Goal: Task Accomplishment & Management: Manage account settings

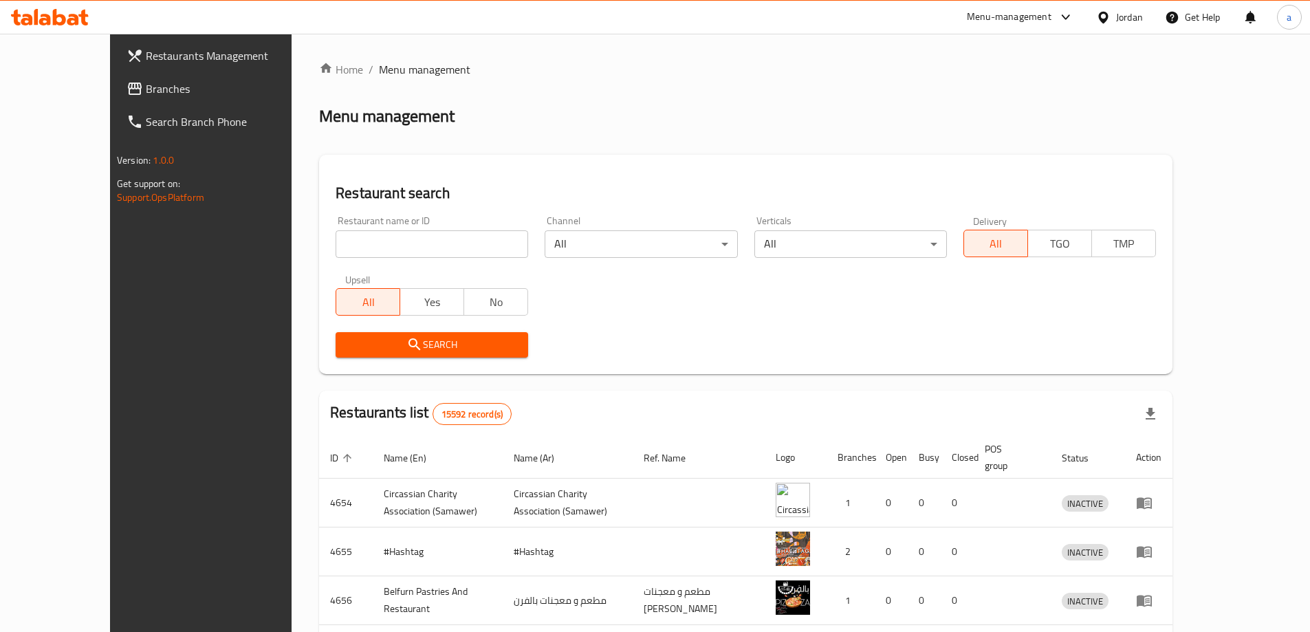
click at [1111, 8] on div "Jordan" at bounding box center [1119, 17] width 69 height 33
click at [1136, 23] on div "Jordan" at bounding box center [1129, 17] width 27 height 15
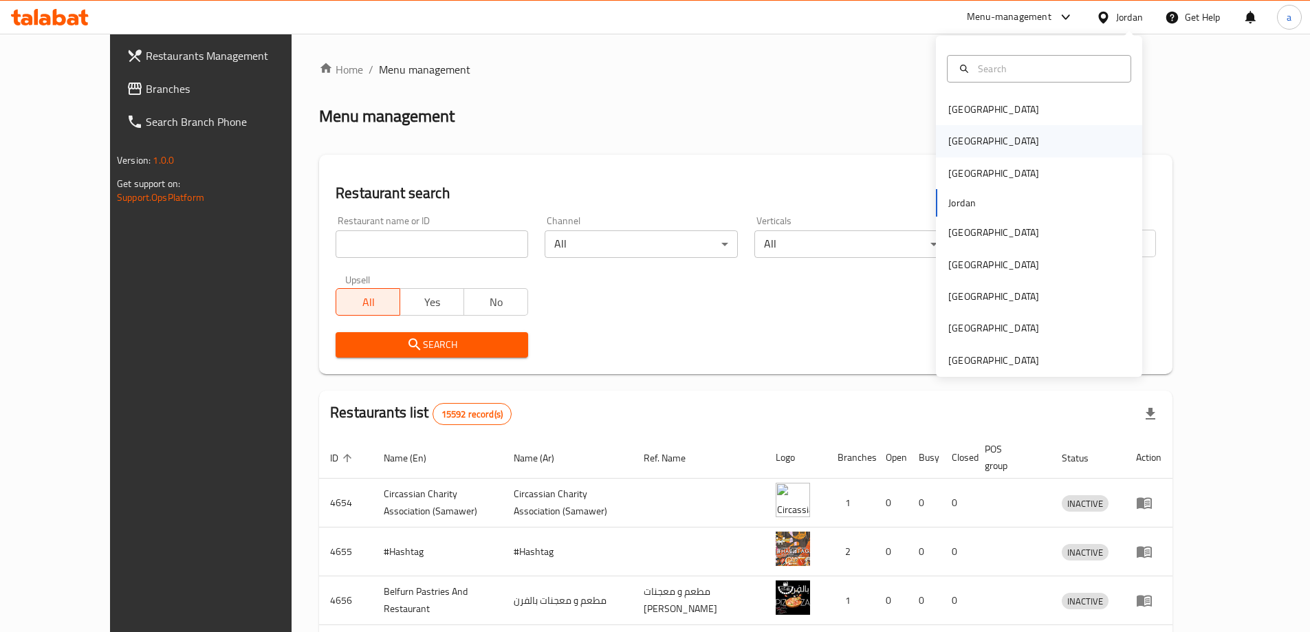
click at [955, 141] on div "[GEOGRAPHIC_DATA]" at bounding box center [993, 140] width 91 height 15
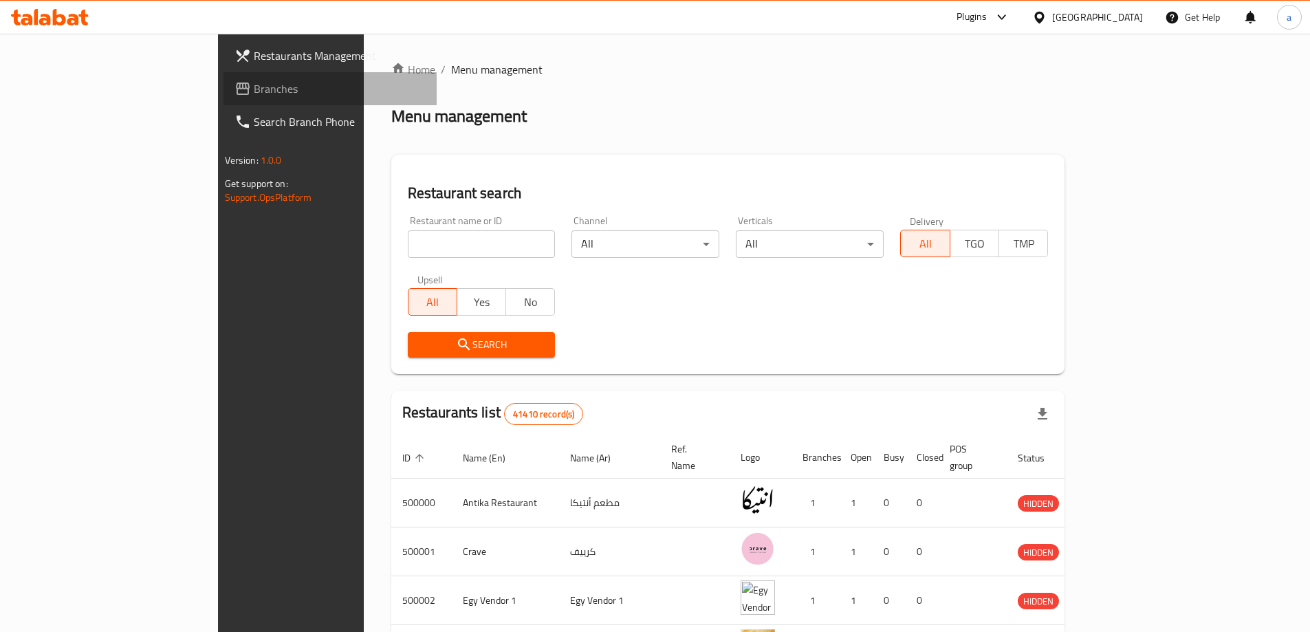
click at [254, 96] on span "Branches" at bounding box center [340, 88] width 172 height 16
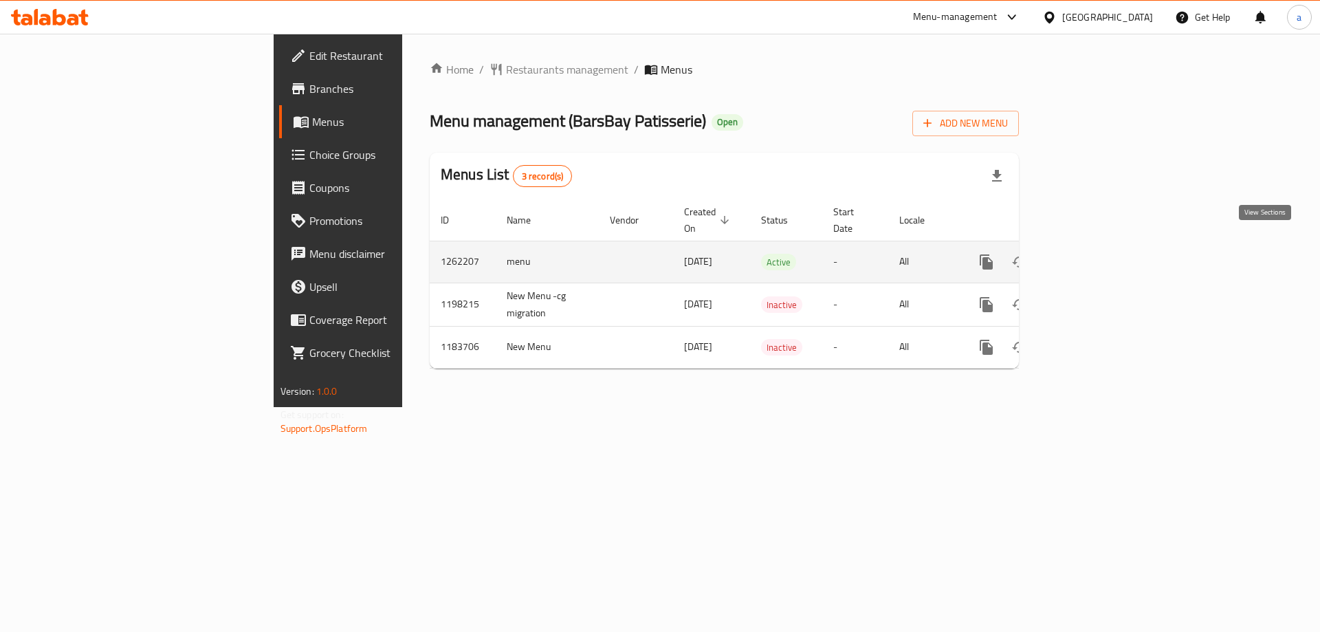
click at [1094, 254] on icon "enhanced table" at bounding box center [1085, 262] width 16 height 16
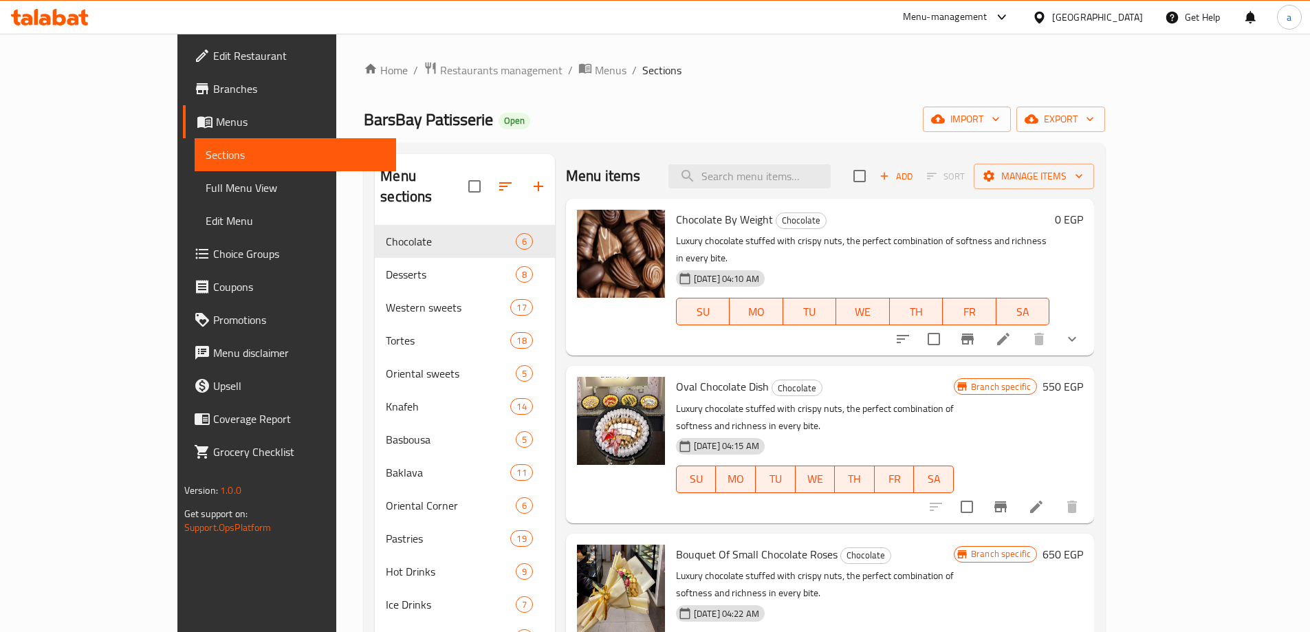
click at [213, 256] on span "Choice Groups" at bounding box center [299, 253] width 172 height 16
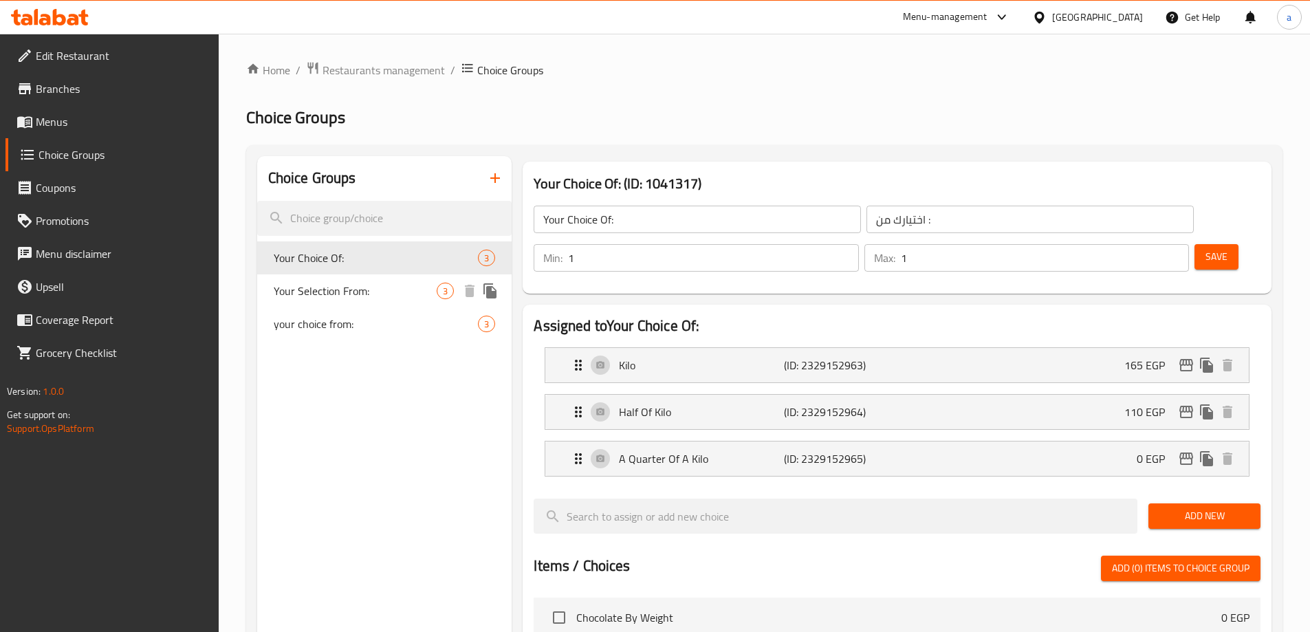
click at [335, 287] on span "Your Selection From:" at bounding box center [356, 291] width 164 height 16
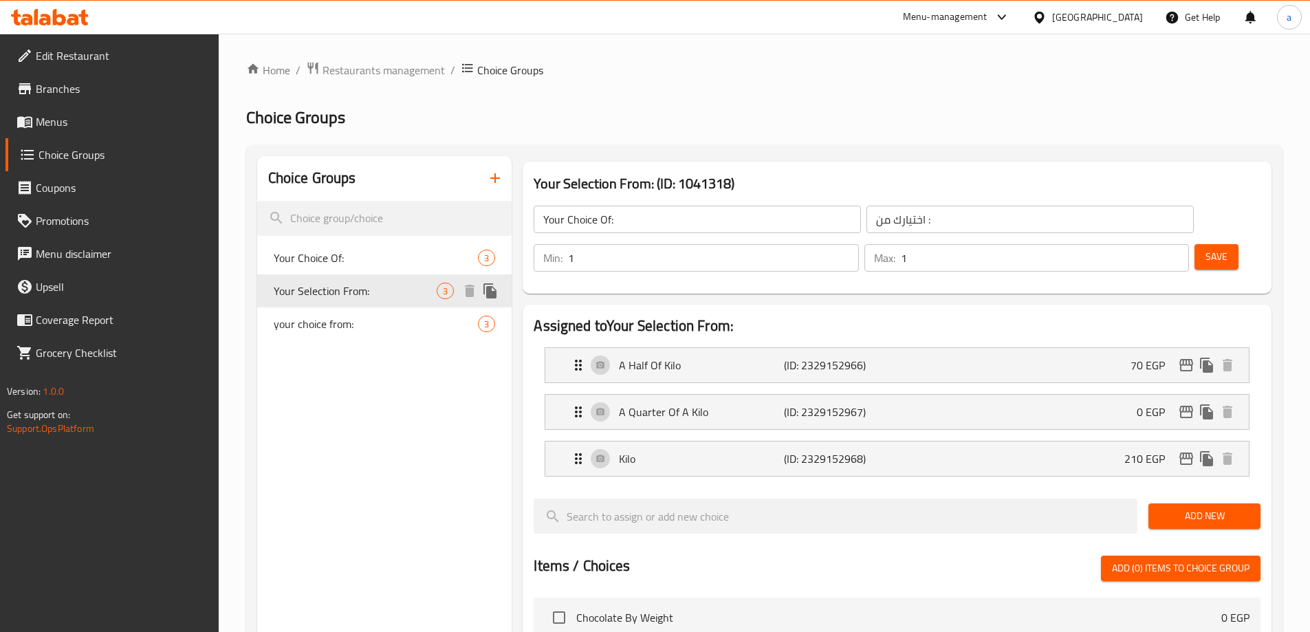
type input "Your Selection From:"
click at [925, 74] on ol "Home / Restaurants management / Choice Groups" at bounding box center [764, 70] width 1036 height 18
click at [353, 62] on span "Restaurants management" at bounding box center [383, 70] width 122 height 16
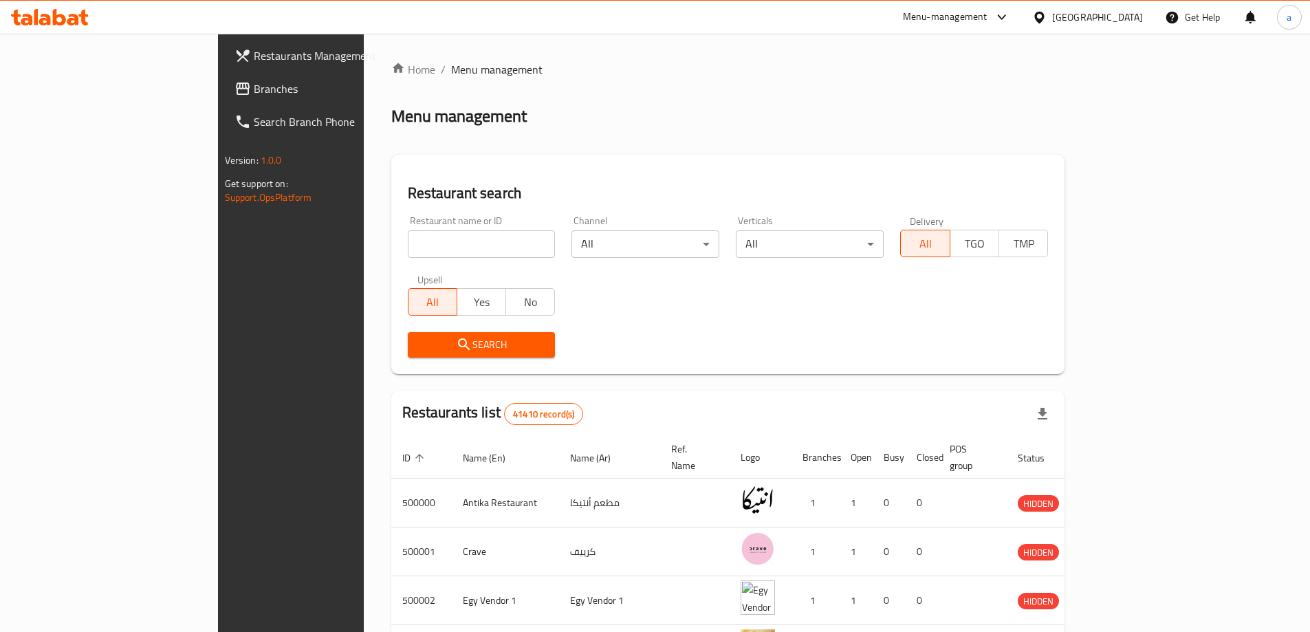
click at [223, 102] on link "Branches" at bounding box center [329, 88] width 213 height 33
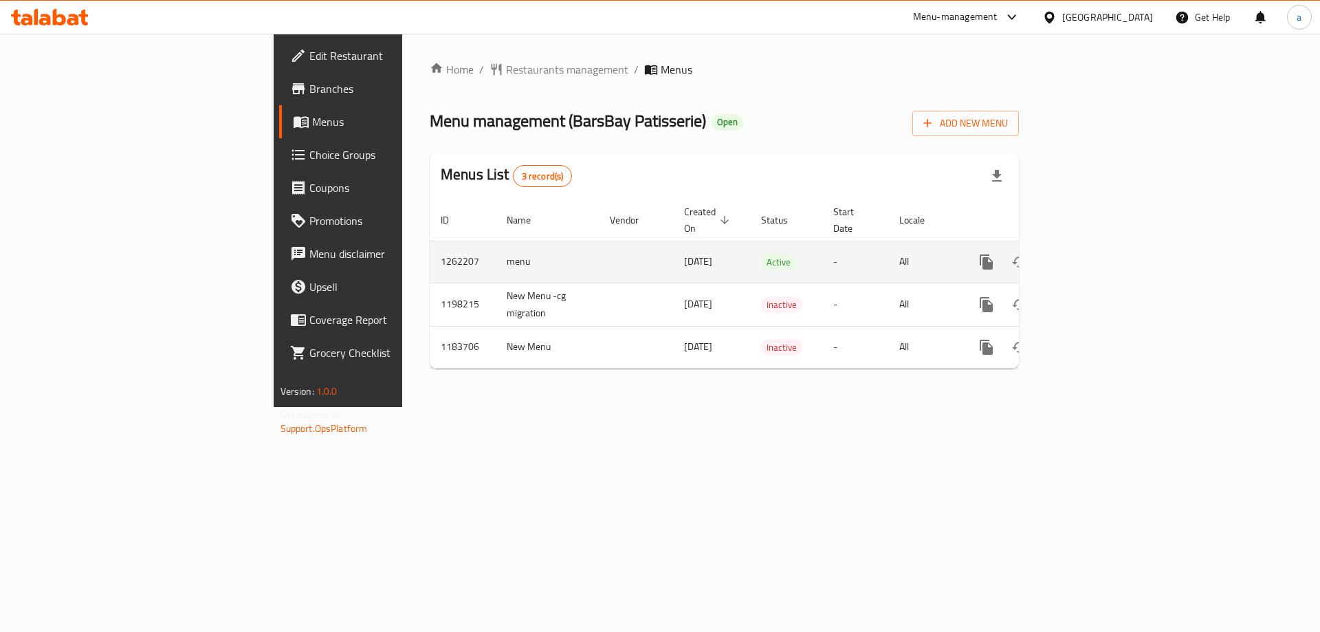
click at [1092, 256] on icon "enhanced table" at bounding box center [1085, 262] width 12 height 12
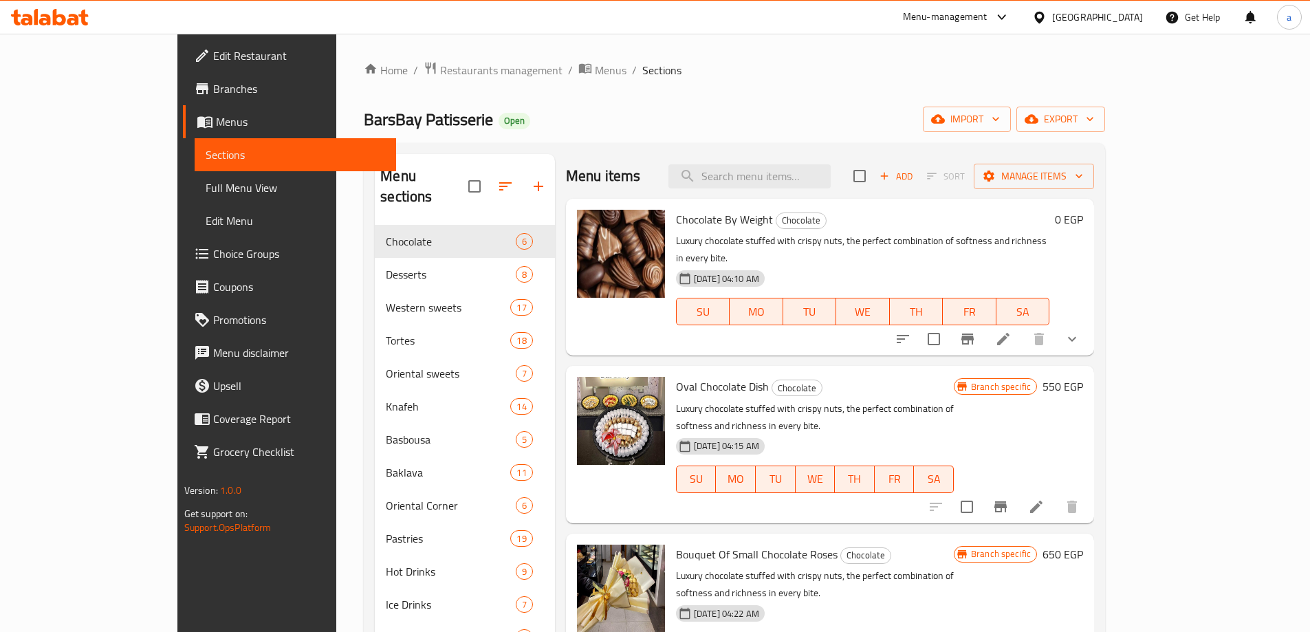
click at [206, 221] on span "Edit Menu" at bounding box center [295, 220] width 179 height 16
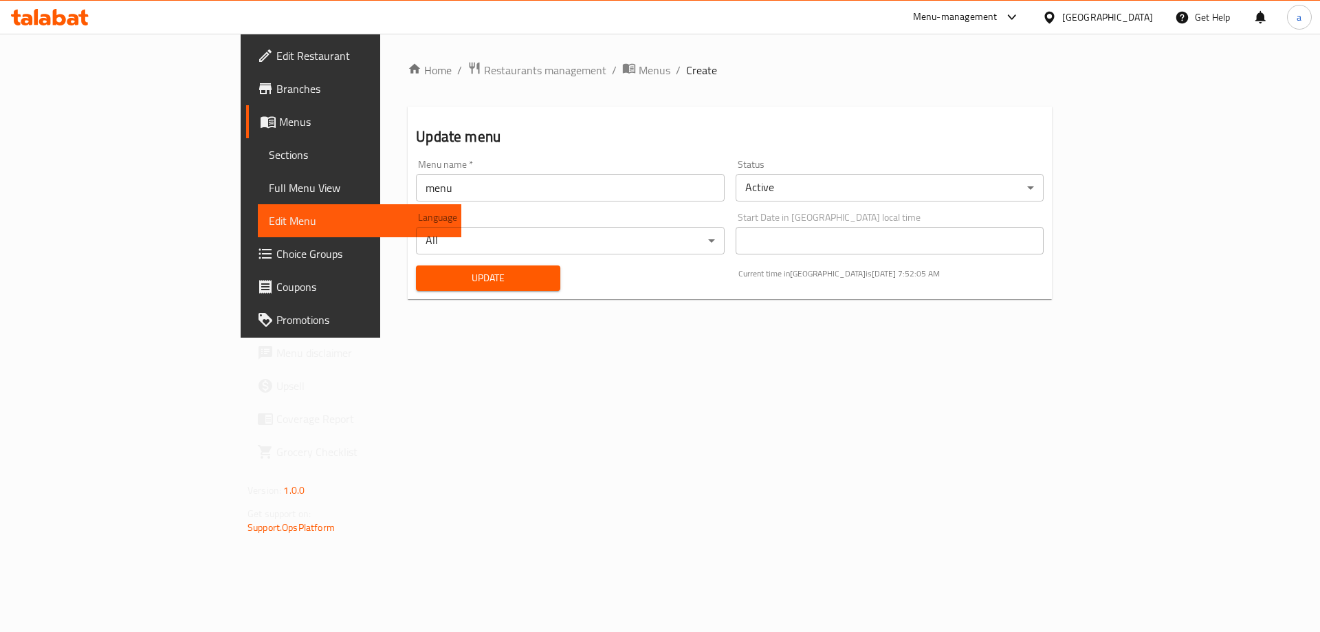
click at [276, 262] on span "Choice Groups" at bounding box center [363, 253] width 174 height 16
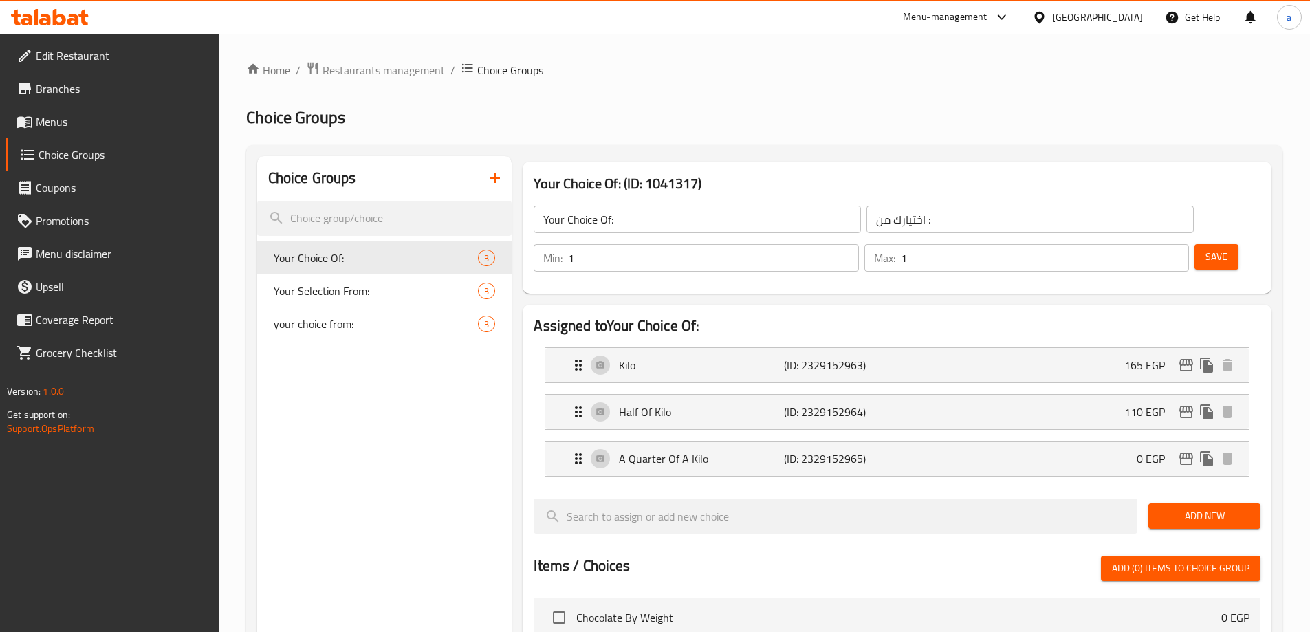
click at [876, 91] on div "Home / Restaurants management / Choice Groups Choice Groups Choice Groups Your …" at bounding box center [764, 577] width 1036 height 1033
click at [678, 125] on h2 "Choice Groups" at bounding box center [764, 118] width 1036 height 22
